Goal: Task Accomplishment & Management: Complete application form

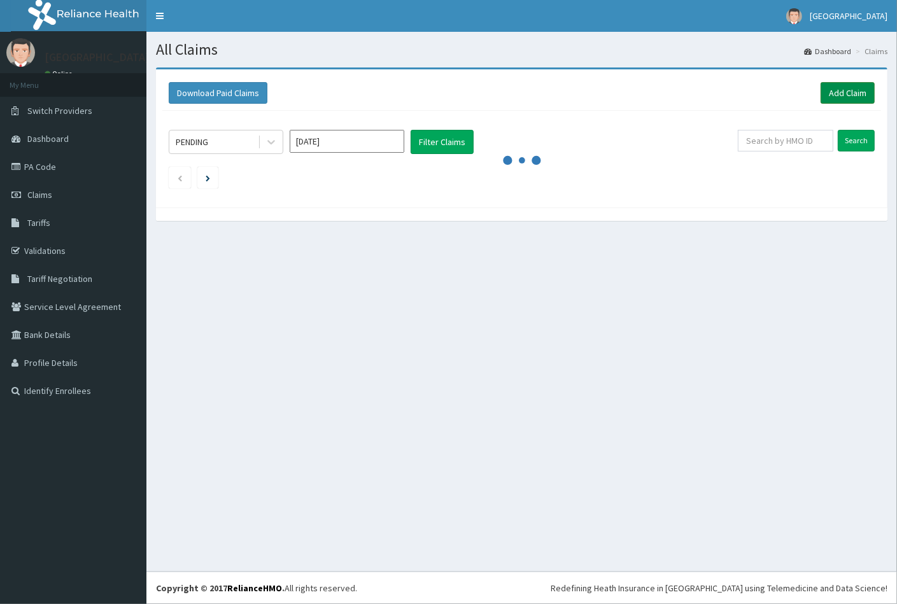
click at [849, 87] on link "Add Claim" at bounding box center [847, 93] width 54 height 22
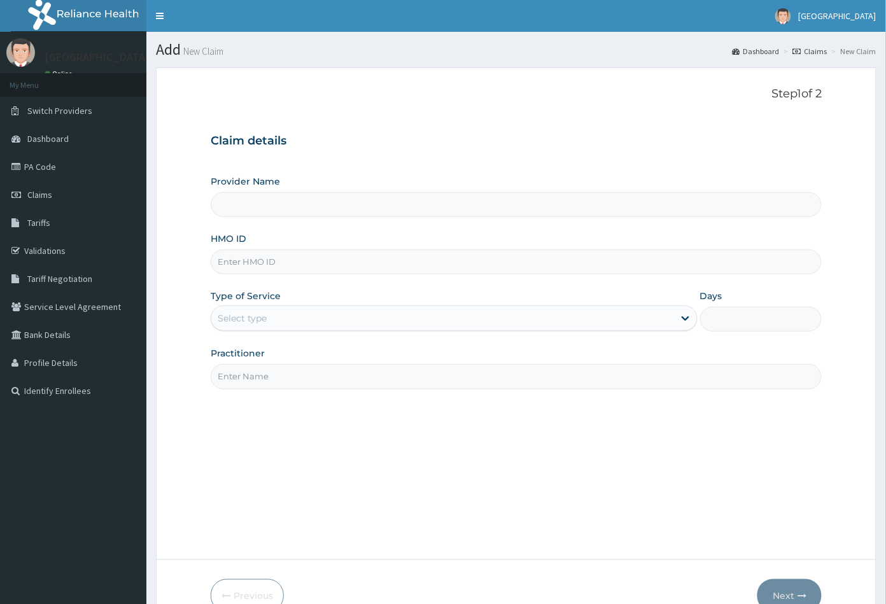
type input "Peachcare Medical Centre"
click at [527, 265] on input "HMO ID" at bounding box center [516, 261] width 611 height 25
type input "ICN/10186/A"
click at [324, 318] on div "Select type" at bounding box center [442, 318] width 463 height 20
click at [332, 313] on div "Select type" at bounding box center [442, 318] width 463 height 20
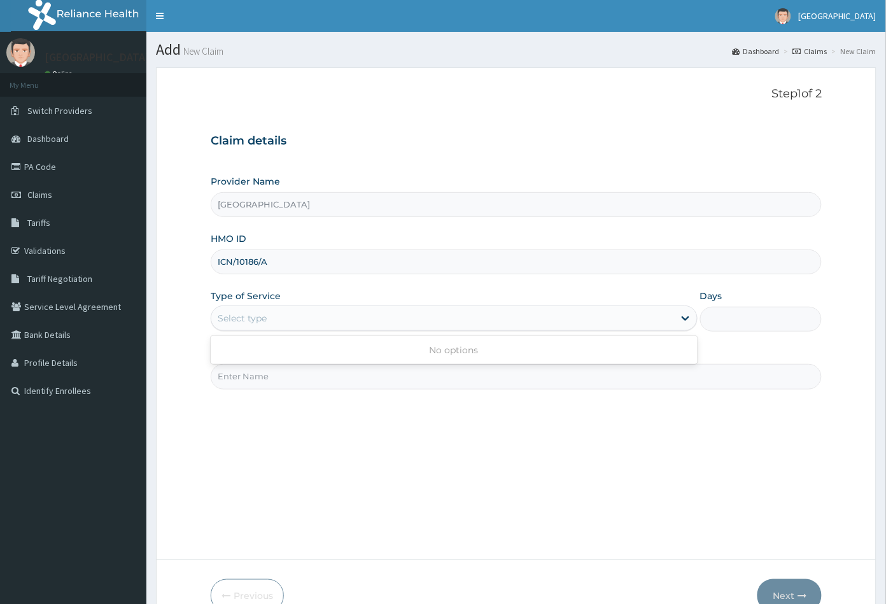
click at [322, 331] on div "Select type" at bounding box center [454, 317] width 487 height 25
click at [322, 326] on div "Select type" at bounding box center [442, 318] width 463 height 20
click at [326, 381] on input "Practitioner" at bounding box center [516, 376] width 611 height 25
click at [564, 488] on div "Step 1 of 2 Claim details Provider Name Peachcare Medical Centre HMO ID ICN/101…" at bounding box center [516, 313] width 611 height 453
click at [433, 381] on input "Practitioner" at bounding box center [516, 376] width 611 height 25
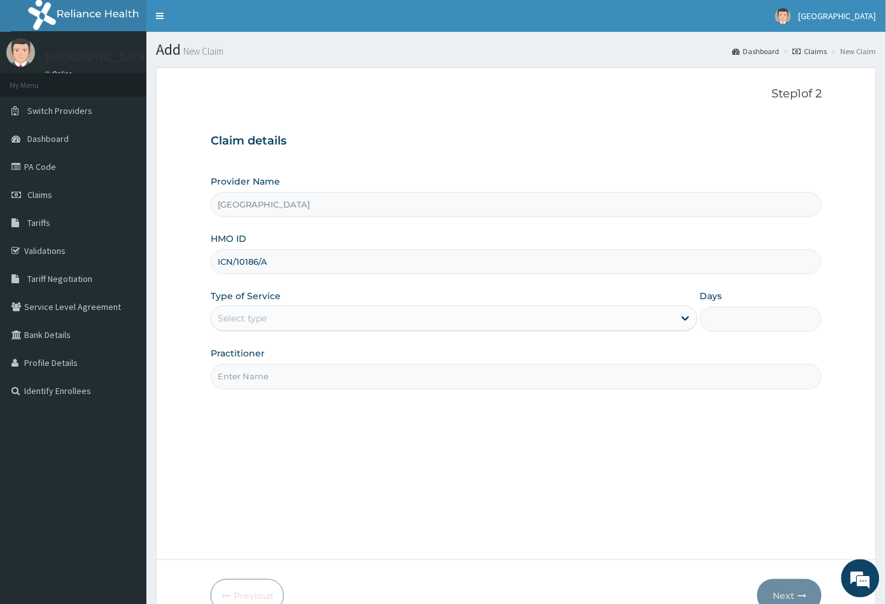
click at [335, 319] on div "Select type" at bounding box center [442, 318] width 463 height 20
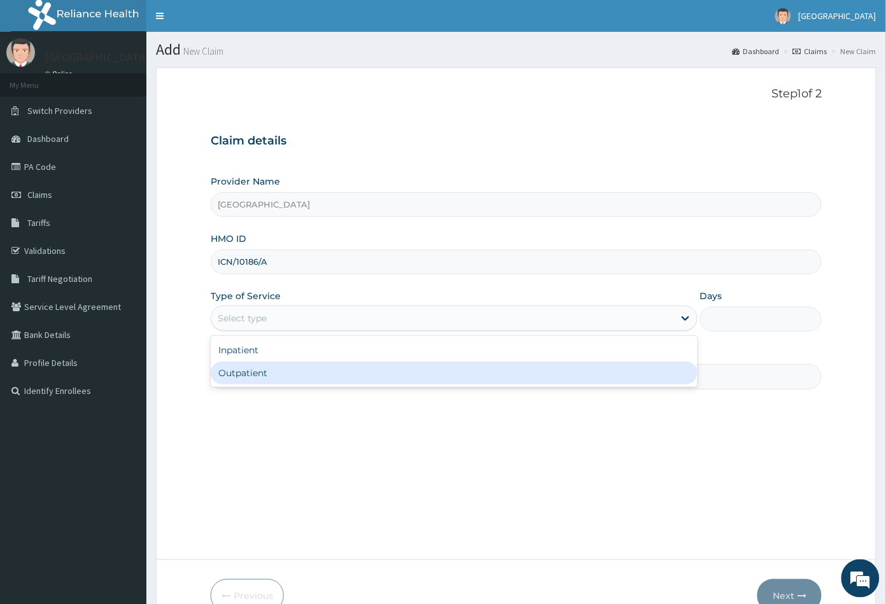
click at [324, 368] on div "Outpatient" at bounding box center [454, 372] width 487 height 23
type input "1"
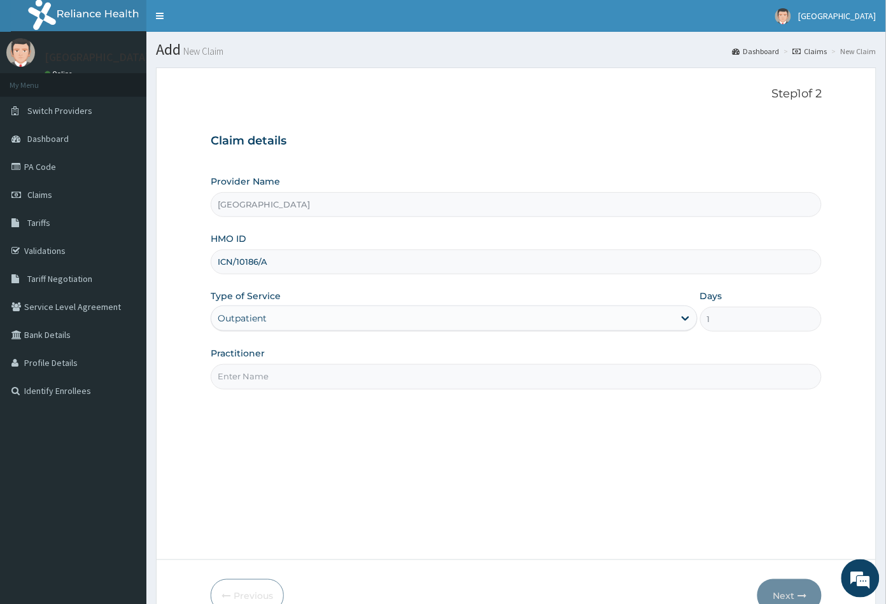
click at [357, 381] on input "Practitioner" at bounding box center [516, 376] width 611 height 25
click at [543, 444] on div "Step 1 of 2 Claim details Provider Name Peachcare Medical Centre HMO ID ICN/101…" at bounding box center [516, 313] width 611 height 453
